Goal: Task Accomplishment & Management: Manage account settings

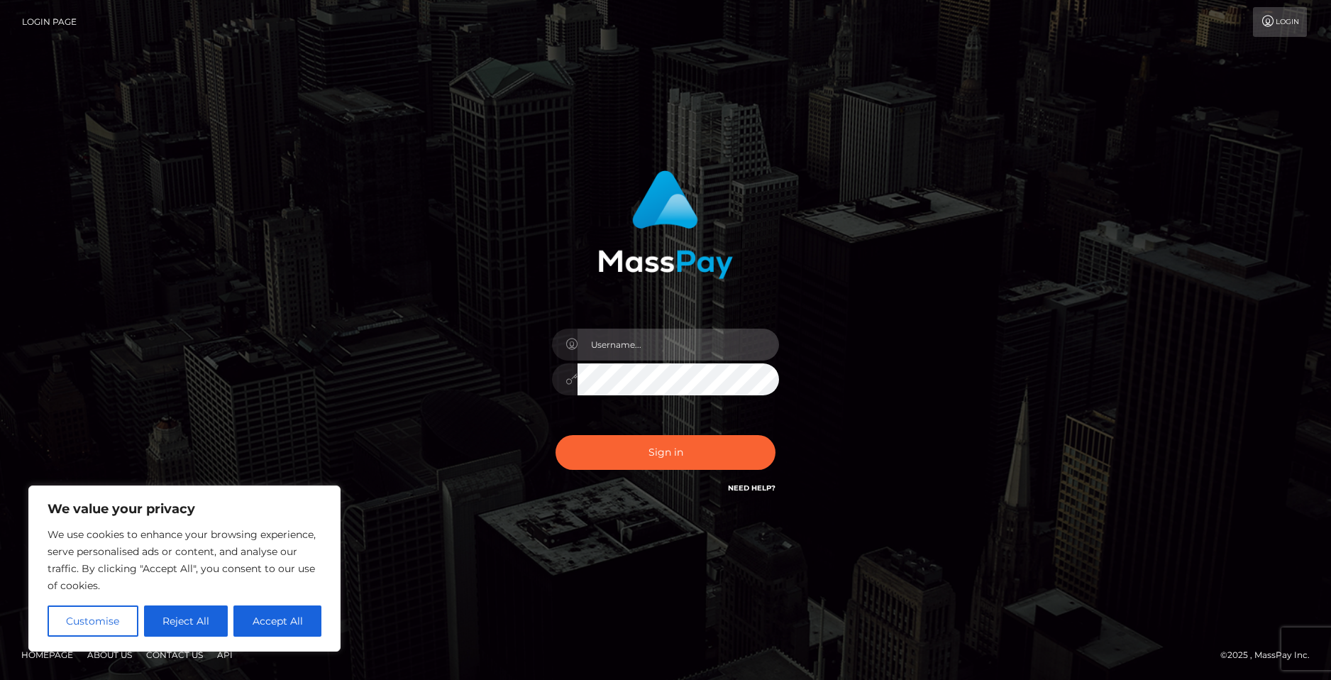
drag, startPoint x: 627, startPoint y: 336, endPoint x: 628, endPoint y: 343, distance: 7.2
click at [628, 343] on input "text" at bounding box center [679, 345] width 202 height 32
type input "bonesyvt"
click at [556, 435] on button "Sign in" at bounding box center [666, 452] width 220 height 35
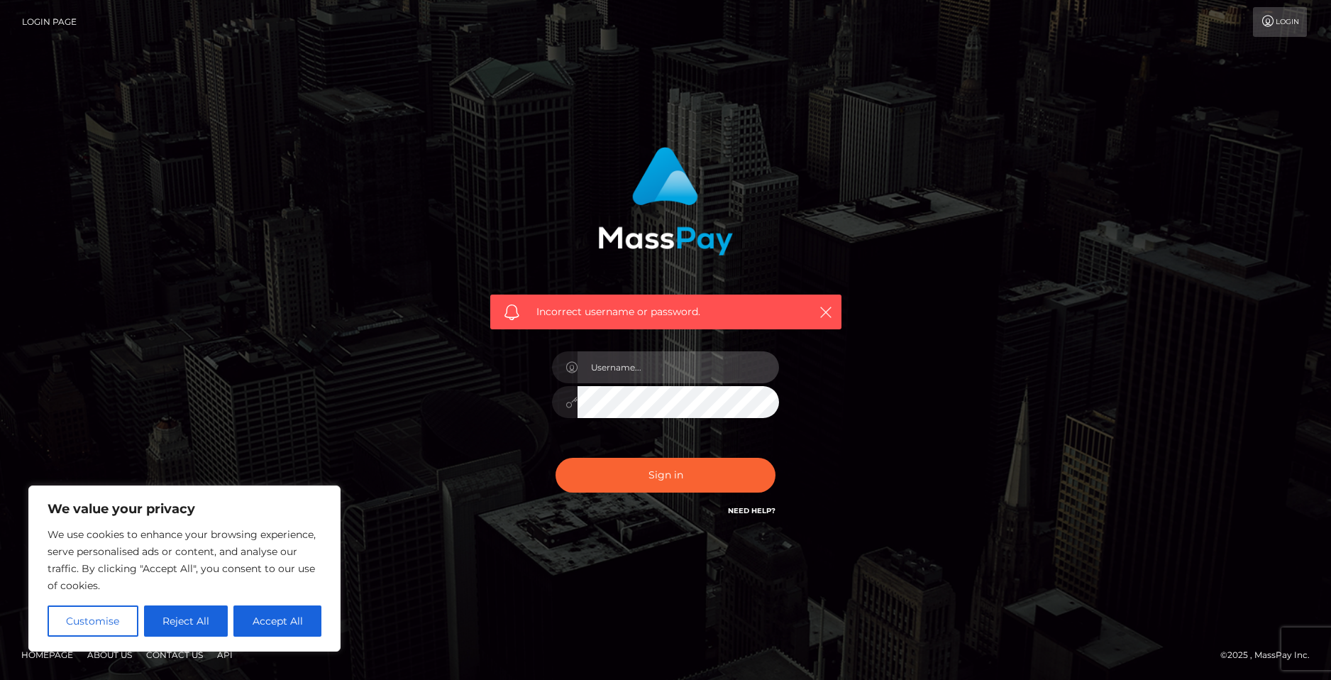
click at [629, 373] on input "text" at bounding box center [679, 367] width 202 height 32
type input "bonesyvt"
click at [556, 458] on button "Sign in" at bounding box center [666, 475] width 220 height 35
click at [664, 366] on input "text" at bounding box center [679, 367] width 202 height 32
type input "bonesyvt"
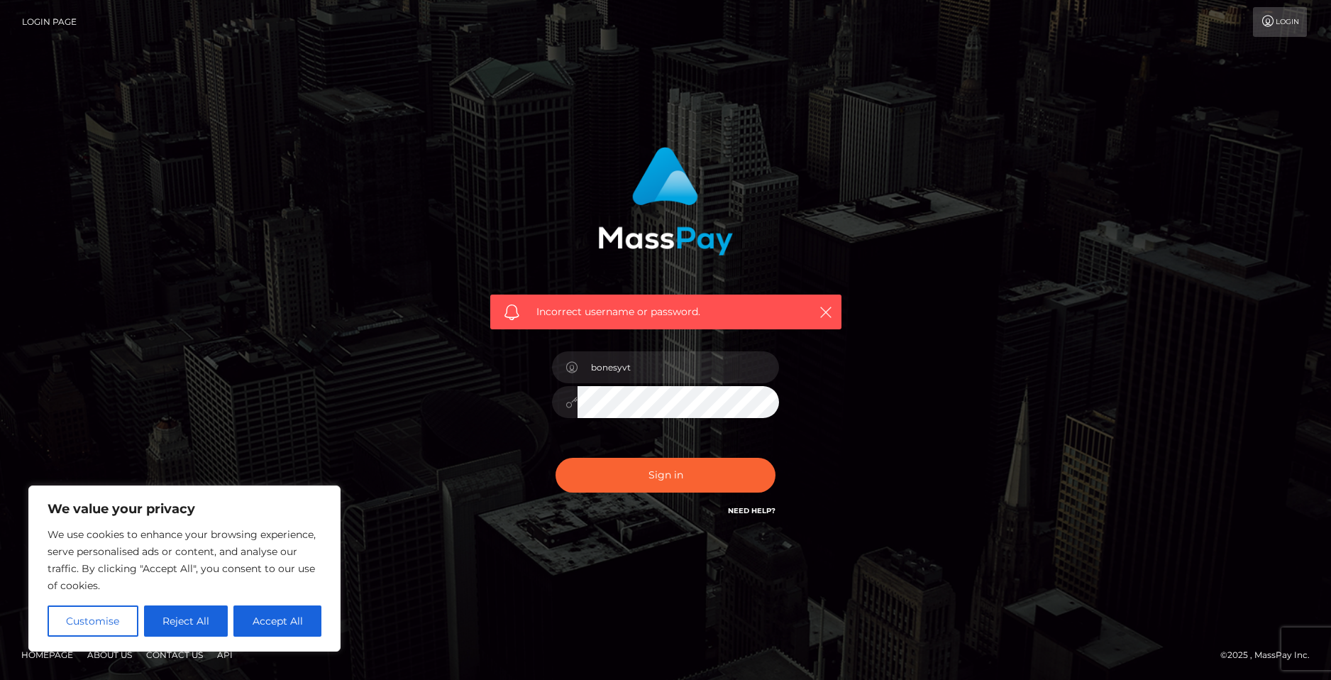
click at [556, 458] on button "Sign in" at bounding box center [666, 475] width 220 height 35
click at [678, 373] on input "text" at bounding box center [679, 367] width 202 height 32
click at [825, 309] on icon "button" at bounding box center [826, 312] width 14 height 14
click at [298, 618] on button "Accept All" at bounding box center [277, 620] width 88 height 31
checkbox input "true"
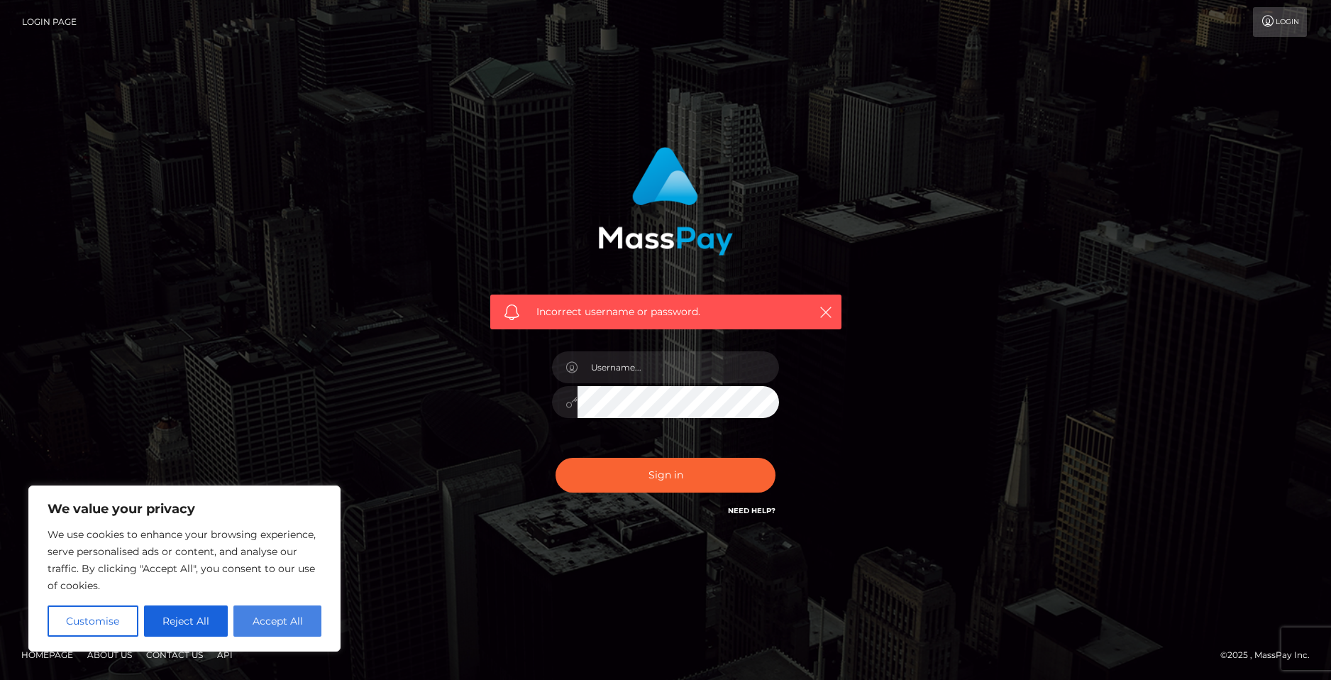
checkbox input "true"
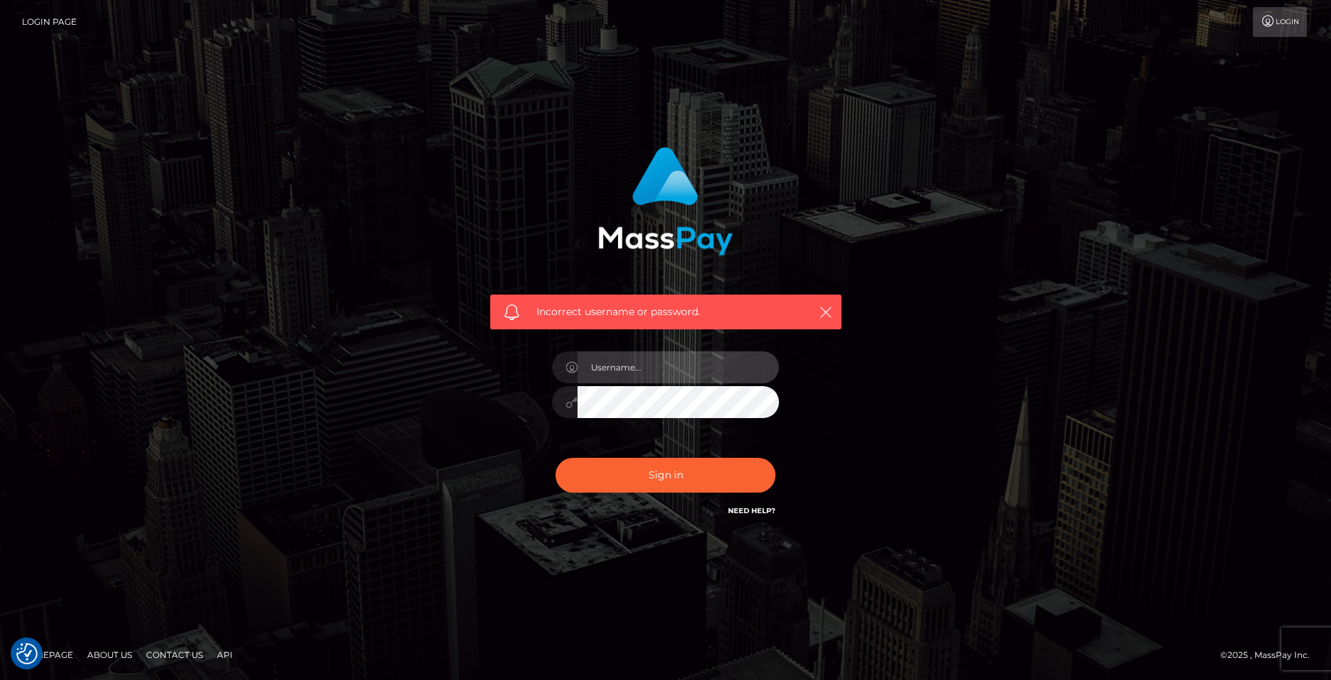
click at [657, 370] on input "text" at bounding box center [679, 367] width 202 height 32
type input "bonesyvt"
